Goal: Ask a question

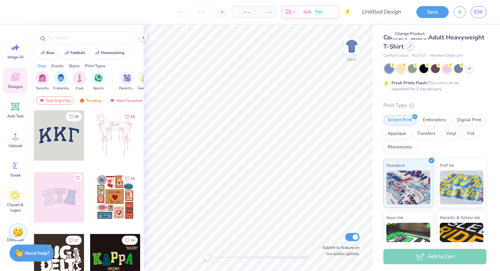
click at [410, 47] on icon at bounding box center [409, 46] width 3 height 3
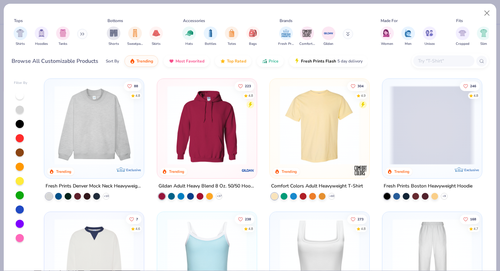
click at [194, 157] on img at bounding box center [207, 125] width 86 height 79
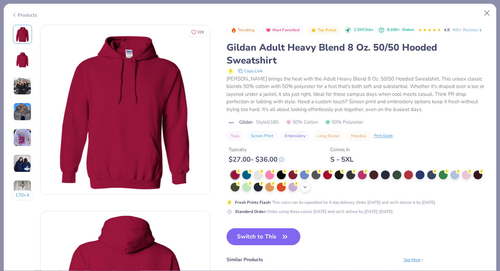
click at [305, 187] on icon at bounding box center [304, 187] width 5 height 5
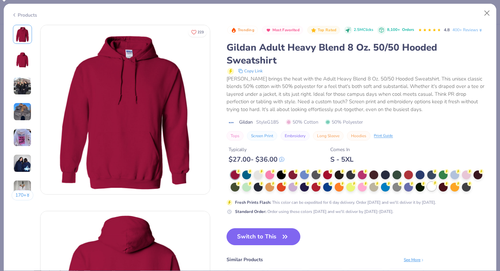
click at [432, 185] on div at bounding box center [431, 186] width 9 height 9
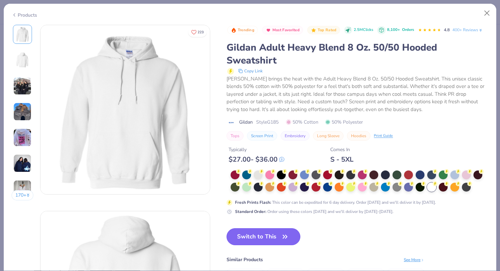
click at [268, 239] on button "Switch to This" at bounding box center [263, 236] width 74 height 17
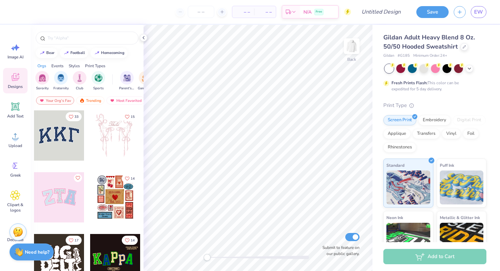
click at [22, 253] on img at bounding box center [18, 252] width 9 height 9
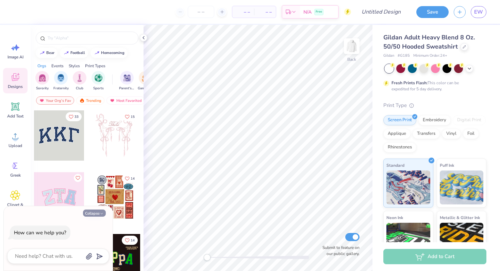
click at [92, 214] on button "Collapse" at bounding box center [94, 213] width 23 height 7
type textarea "x"
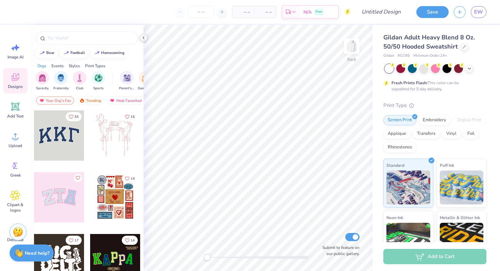
click at [142, 37] on icon at bounding box center [143, 37] width 5 height 5
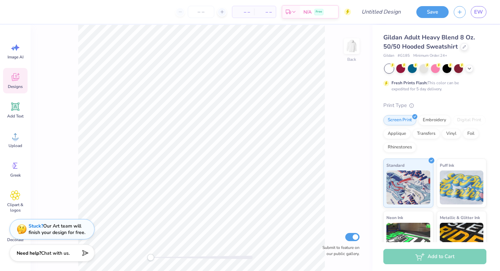
click at [33, 226] on strong "Stuck?" at bounding box center [36, 226] width 15 height 6
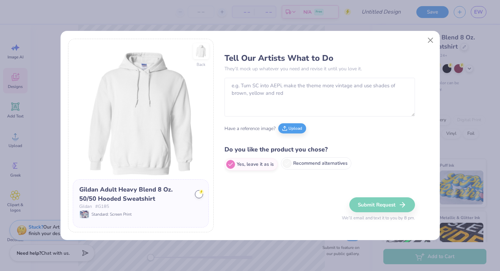
click at [293, 165] on label "Recommend alternatives" at bounding box center [316, 163] width 70 height 12
click at [229, 165] on input "Recommend alternatives" at bounding box center [226, 164] width 4 height 4
radio input "true"
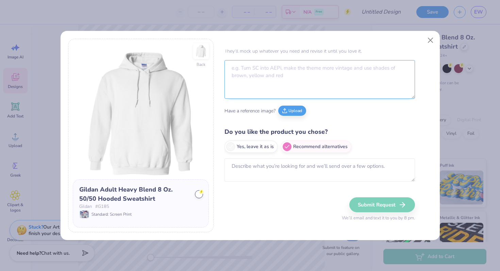
click at [247, 73] on textarea at bounding box center [319, 79] width 190 height 39
paste textarea "Hey team, here’s what the client is looking for: They want the title of their c…"
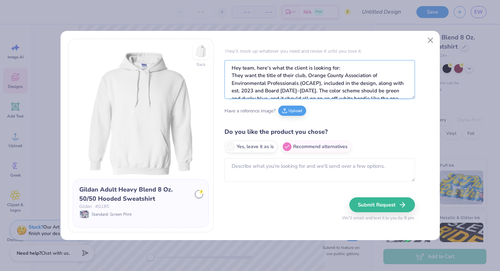
scroll to position [11, 0]
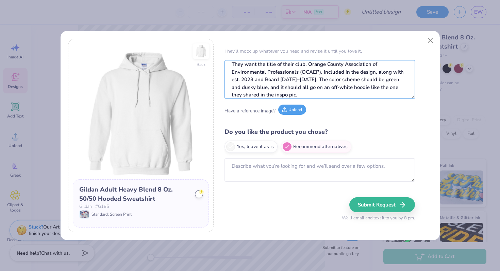
type textarea "Hey team, here’s what the client is looking for: They want the title of their c…"
click at [285, 112] on button "Upload" at bounding box center [292, 110] width 28 height 10
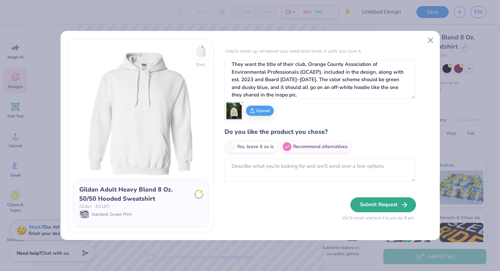
click at [382, 209] on button "Submit Request" at bounding box center [383, 204] width 66 height 15
radio input "true"
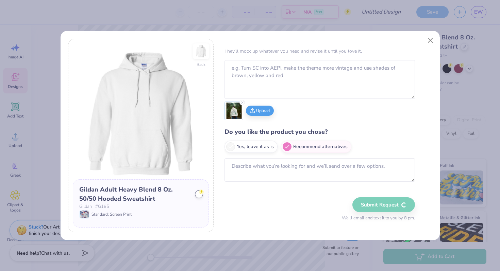
scroll to position [0, 0]
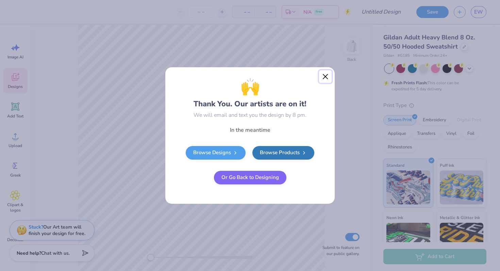
click at [325, 77] on button "Close" at bounding box center [325, 76] width 13 height 13
